Goal: Information Seeking & Learning: Learn about a topic

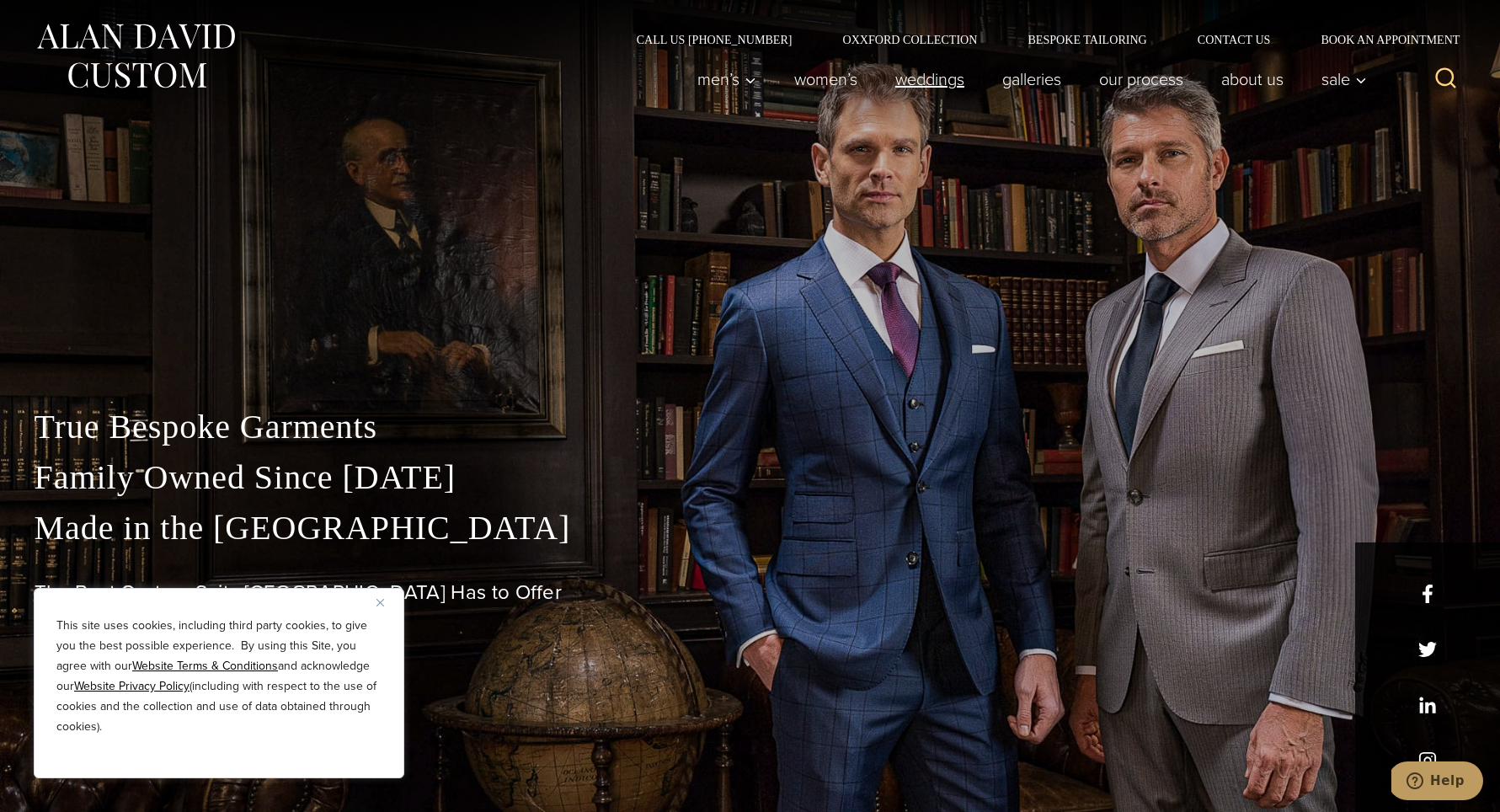
click at [904, 77] on link "weddings" at bounding box center [929, 80] width 107 height 34
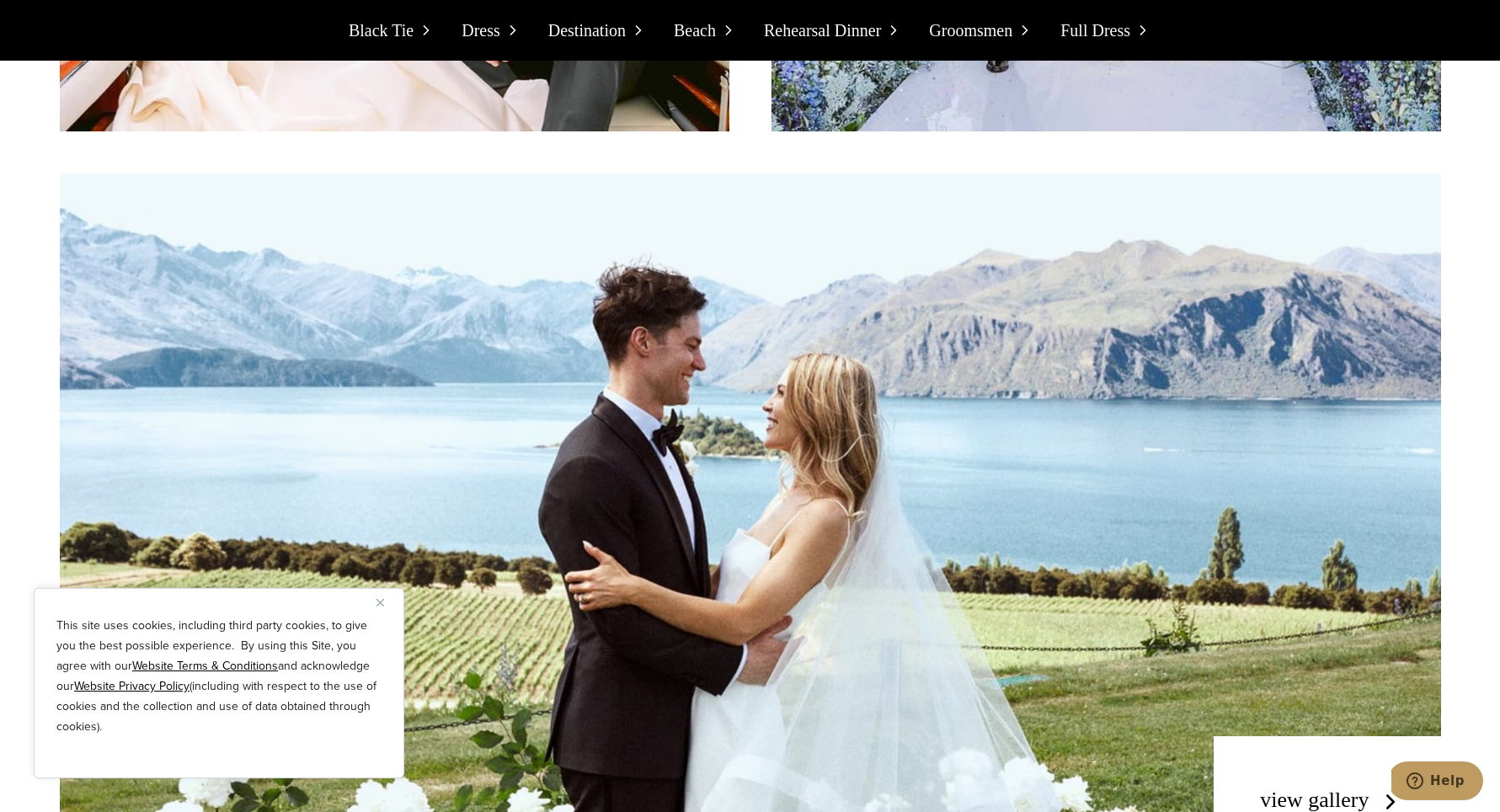
scroll to position [6953, 0]
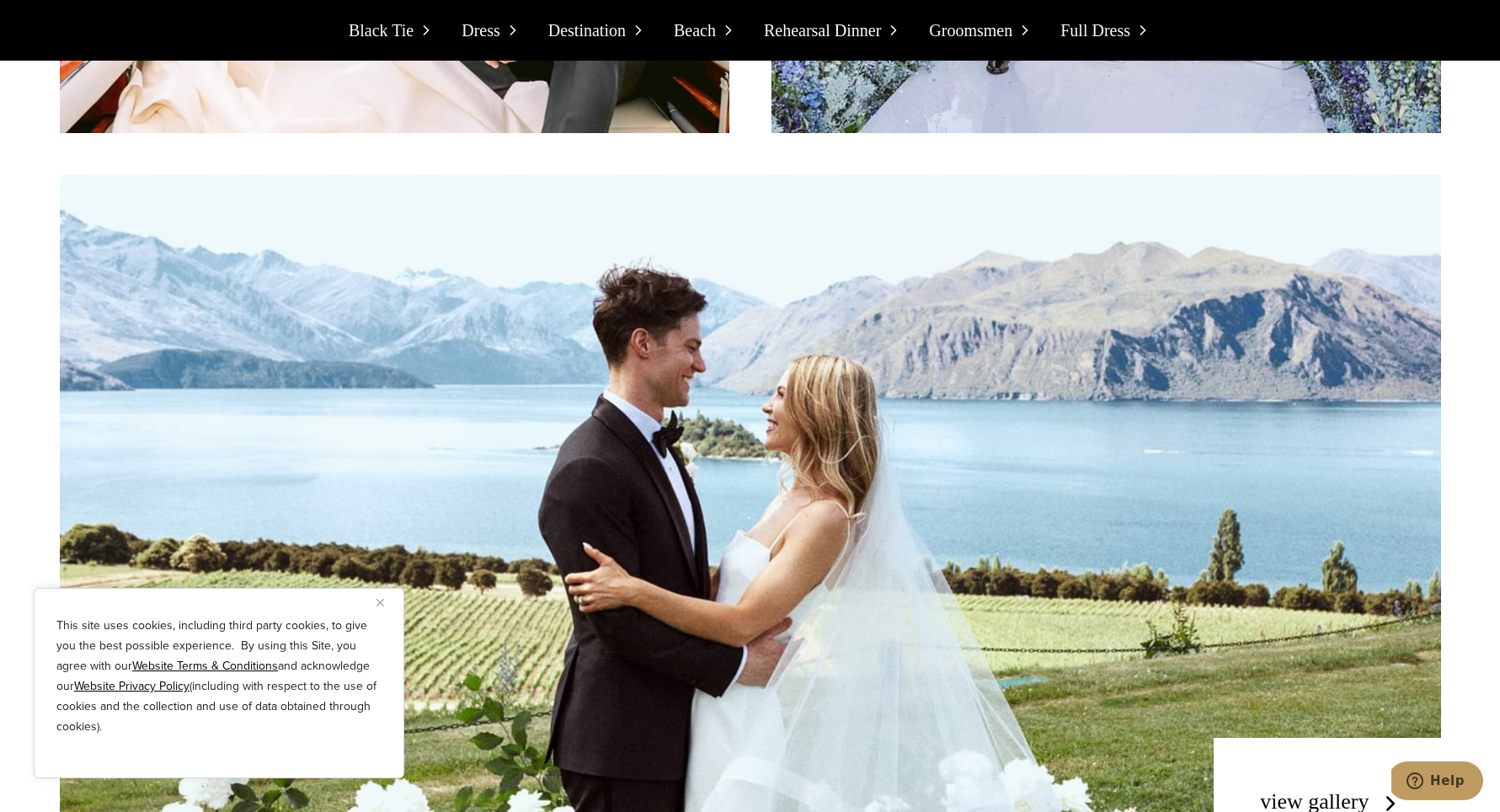
click at [599, 34] on span "Destination" at bounding box center [587, 30] width 78 height 27
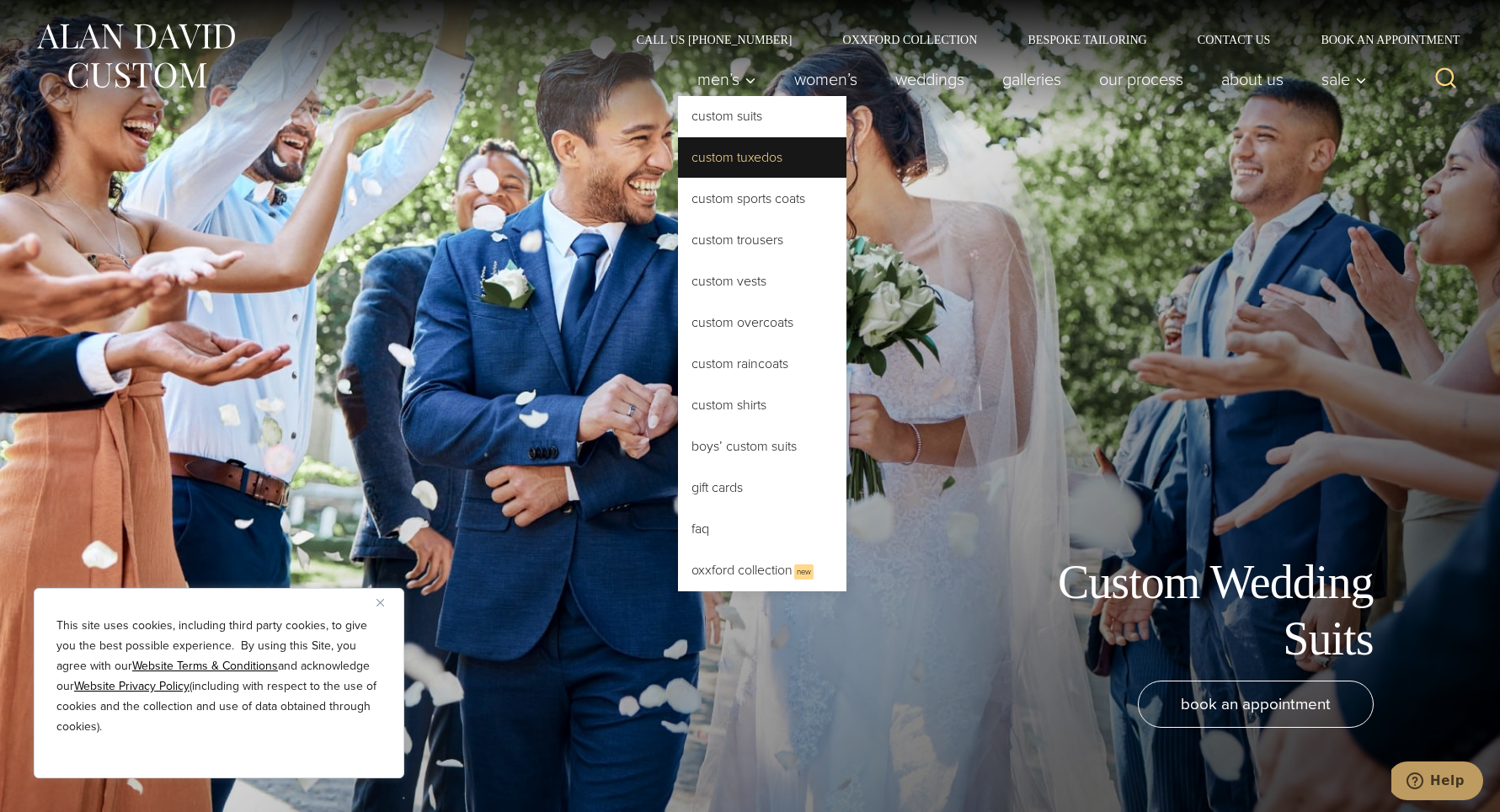
click at [752, 164] on link "Custom Tuxedos" at bounding box center [762, 156] width 168 height 40
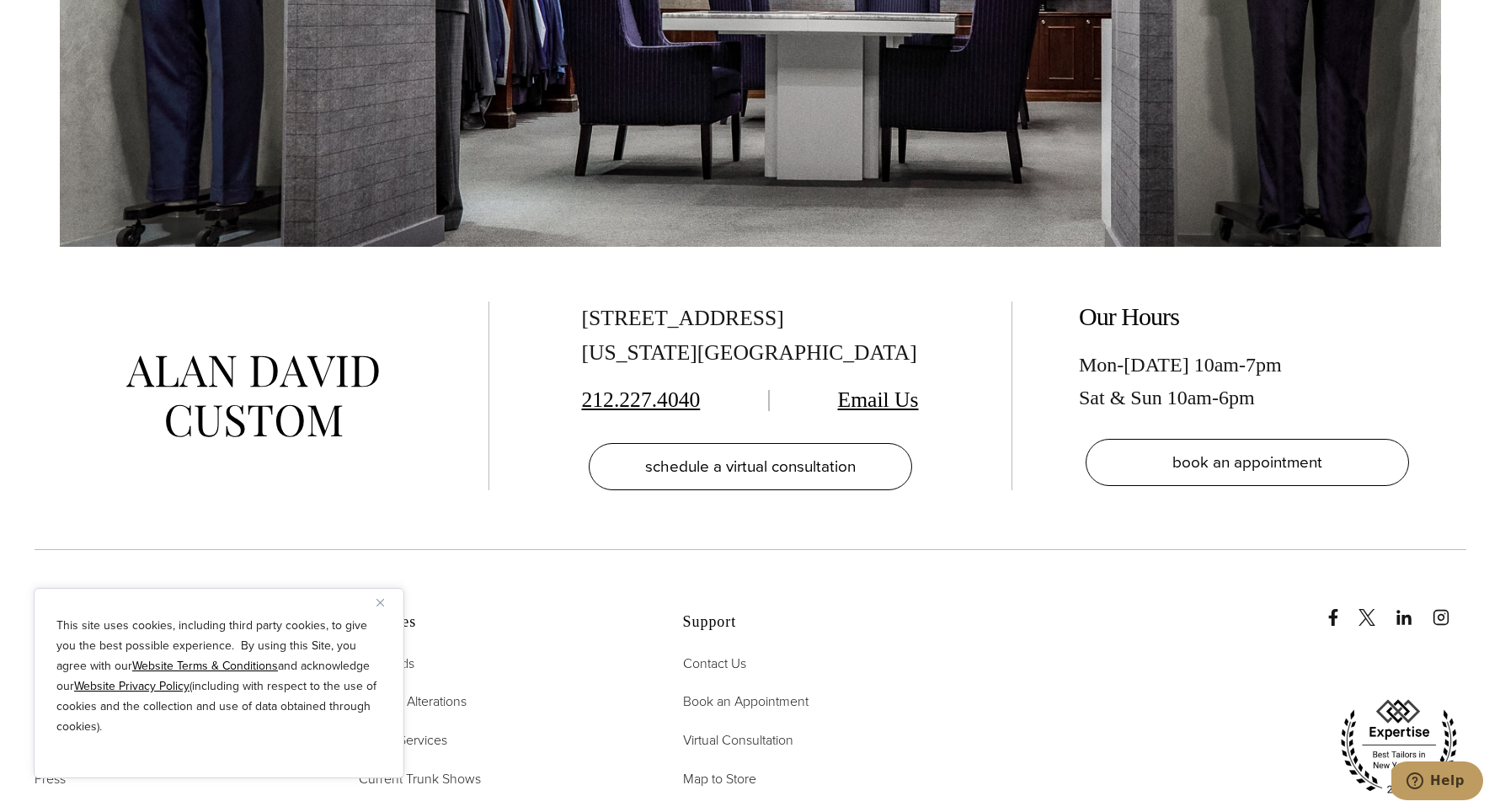
scroll to position [10116, 0]
